Goal: Task Accomplishment & Management: Complete application form

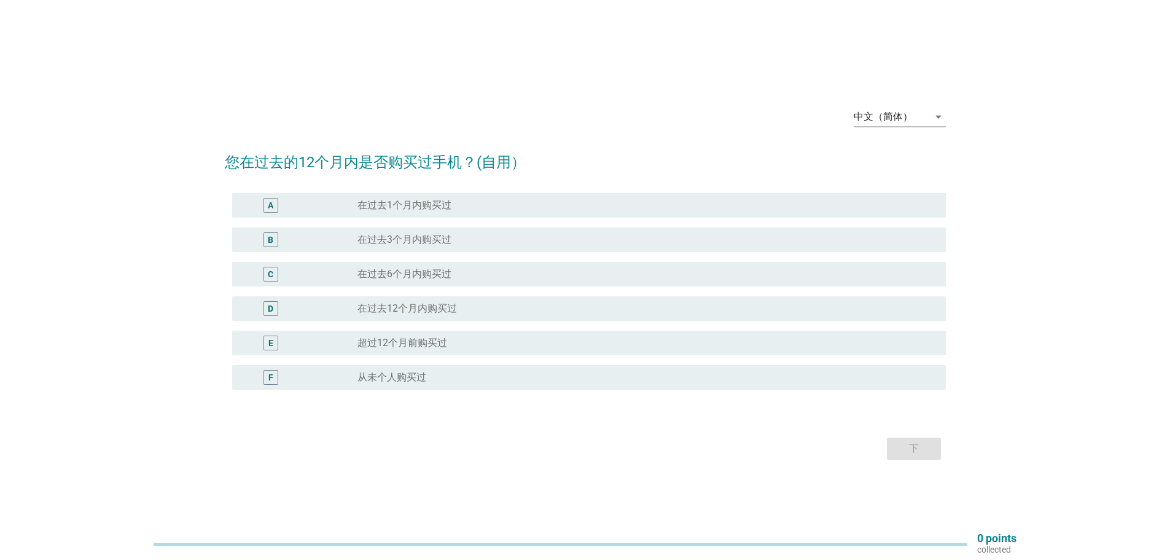
click at [936, 117] on icon "arrow_drop_down" at bounding box center [938, 116] width 15 height 15
click at [928, 149] on div "Bahasa Melayu" at bounding box center [899, 156] width 72 height 15
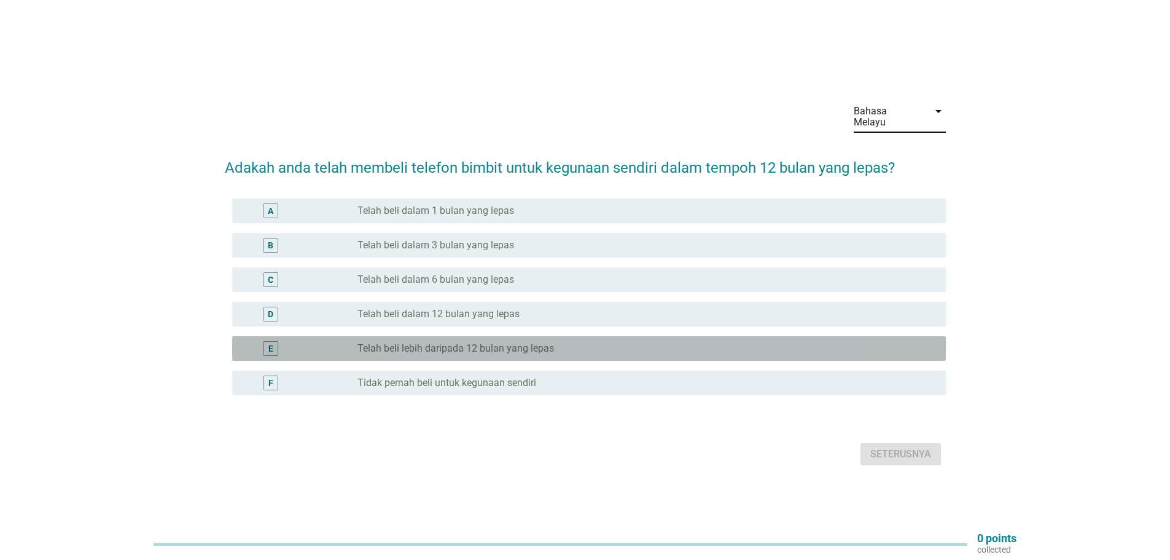
click at [412, 345] on label "Telah beli lebih daripada 12 bulan yang lepas" at bounding box center [456, 348] width 197 height 12
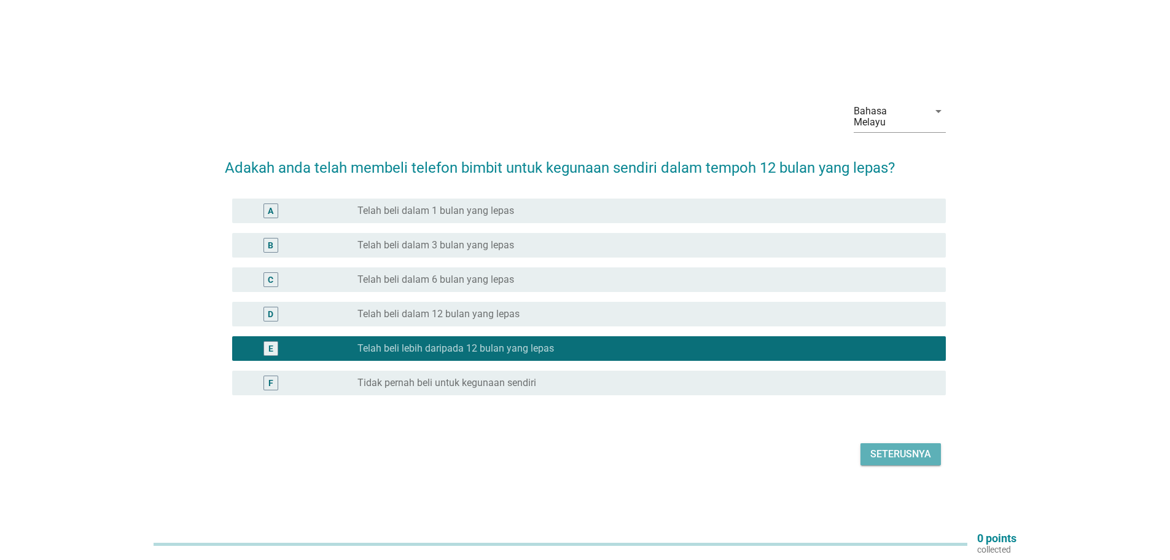
click at [921, 447] on div "Seterusnya" at bounding box center [901, 454] width 61 height 15
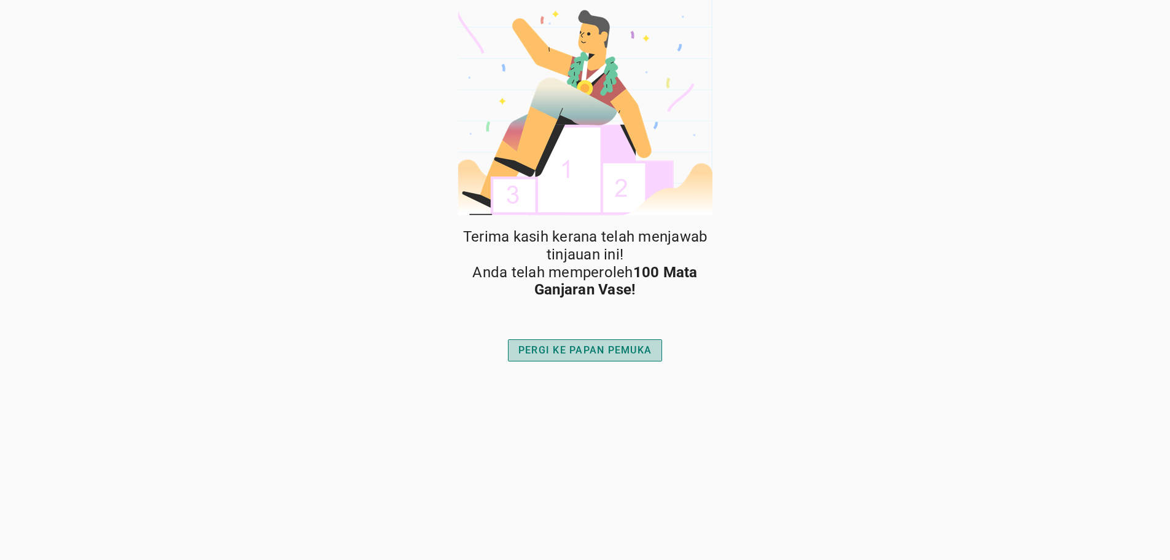
click at [624, 348] on div "PERGI KE PAPAN PEMUKA" at bounding box center [585, 350] width 133 height 15
